Goal: Navigation & Orientation: Find specific page/section

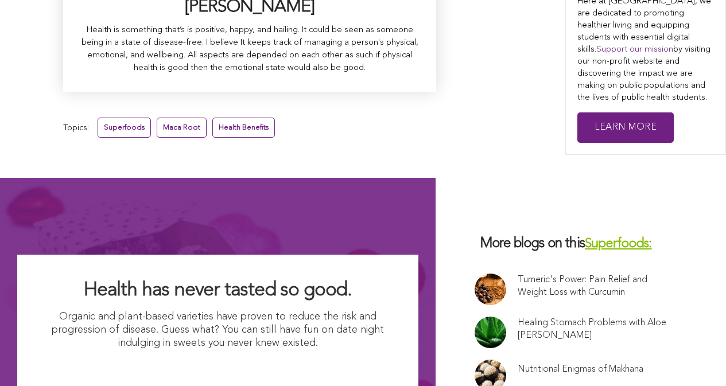
scroll to position [7564, 0]
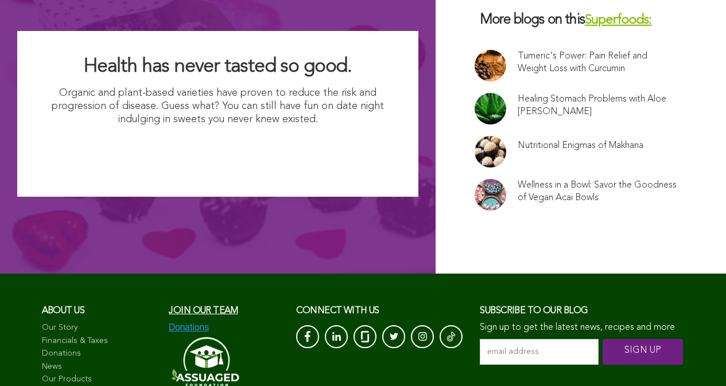
click at [169, 306] on span "Join our team" at bounding box center [203, 310] width 69 height 9
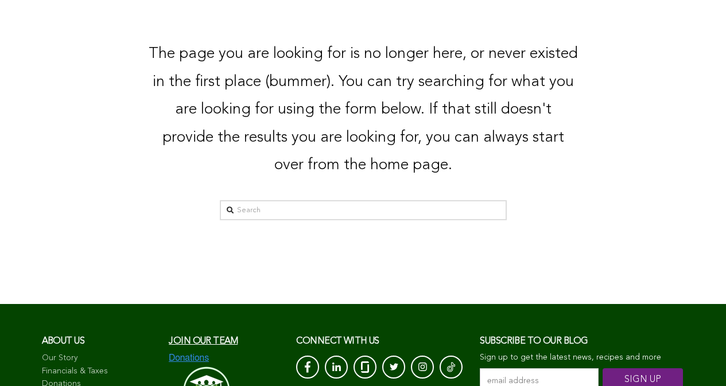
scroll to position [81, 0]
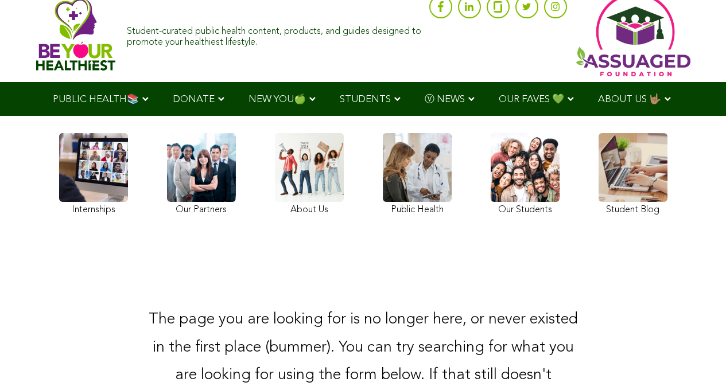
click at [490, 206] on link at bounding box center [524, 175] width 69 height 85
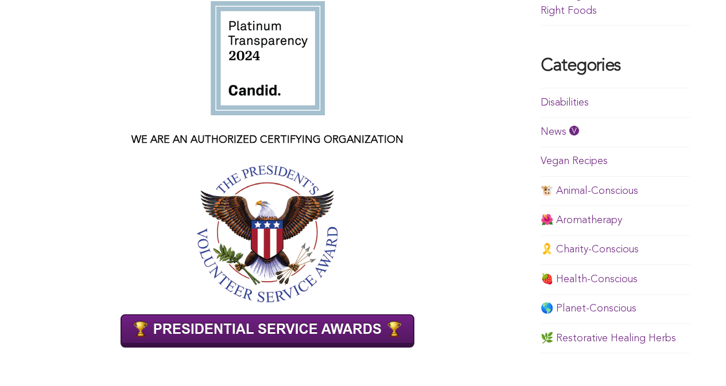
scroll to position [695, 0]
